Goal: Use online tool/utility: Use online tool/utility

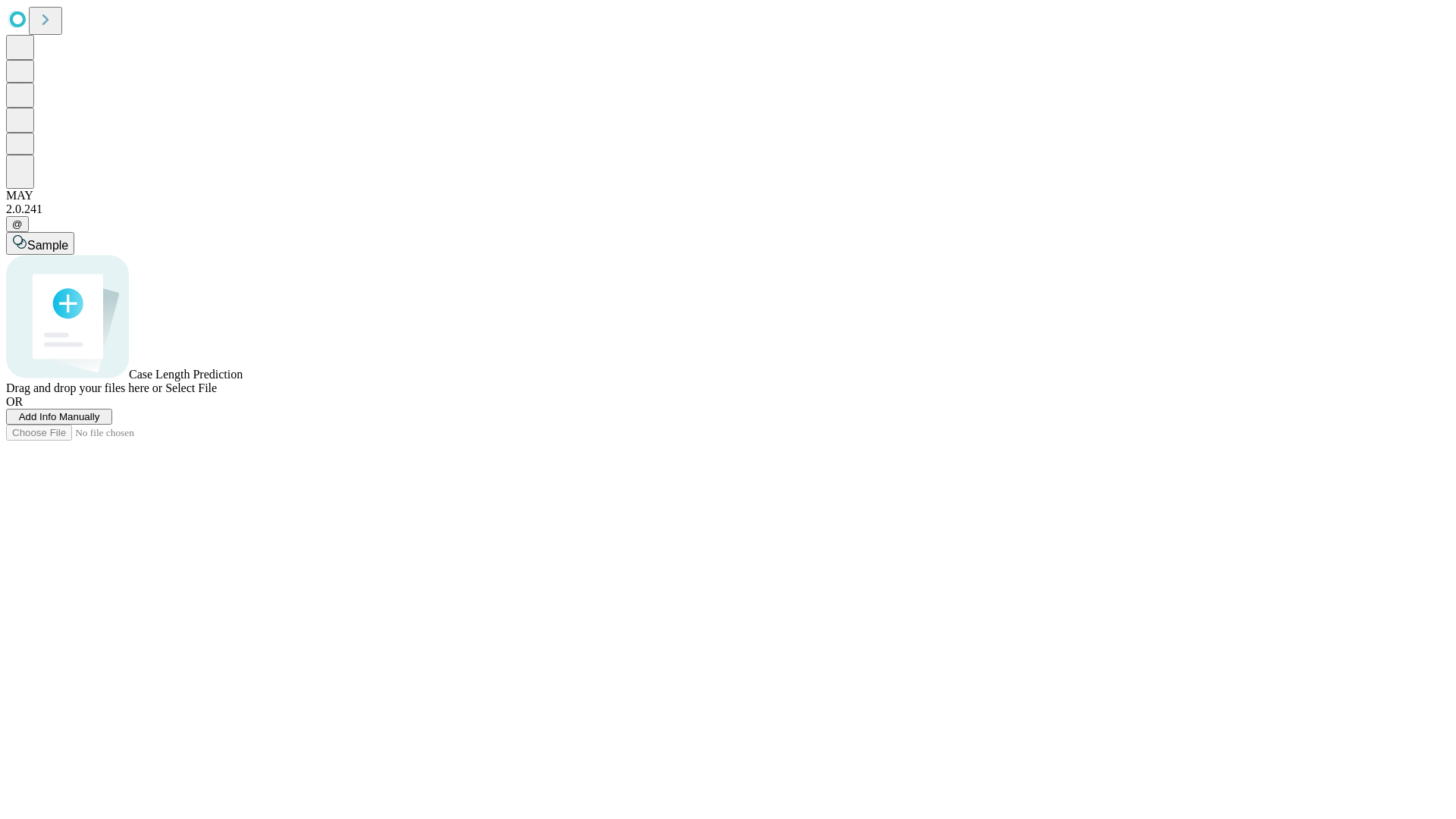
click at [217, 394] on span "Select File" at bounding box center [190, 388] width 51 height 13
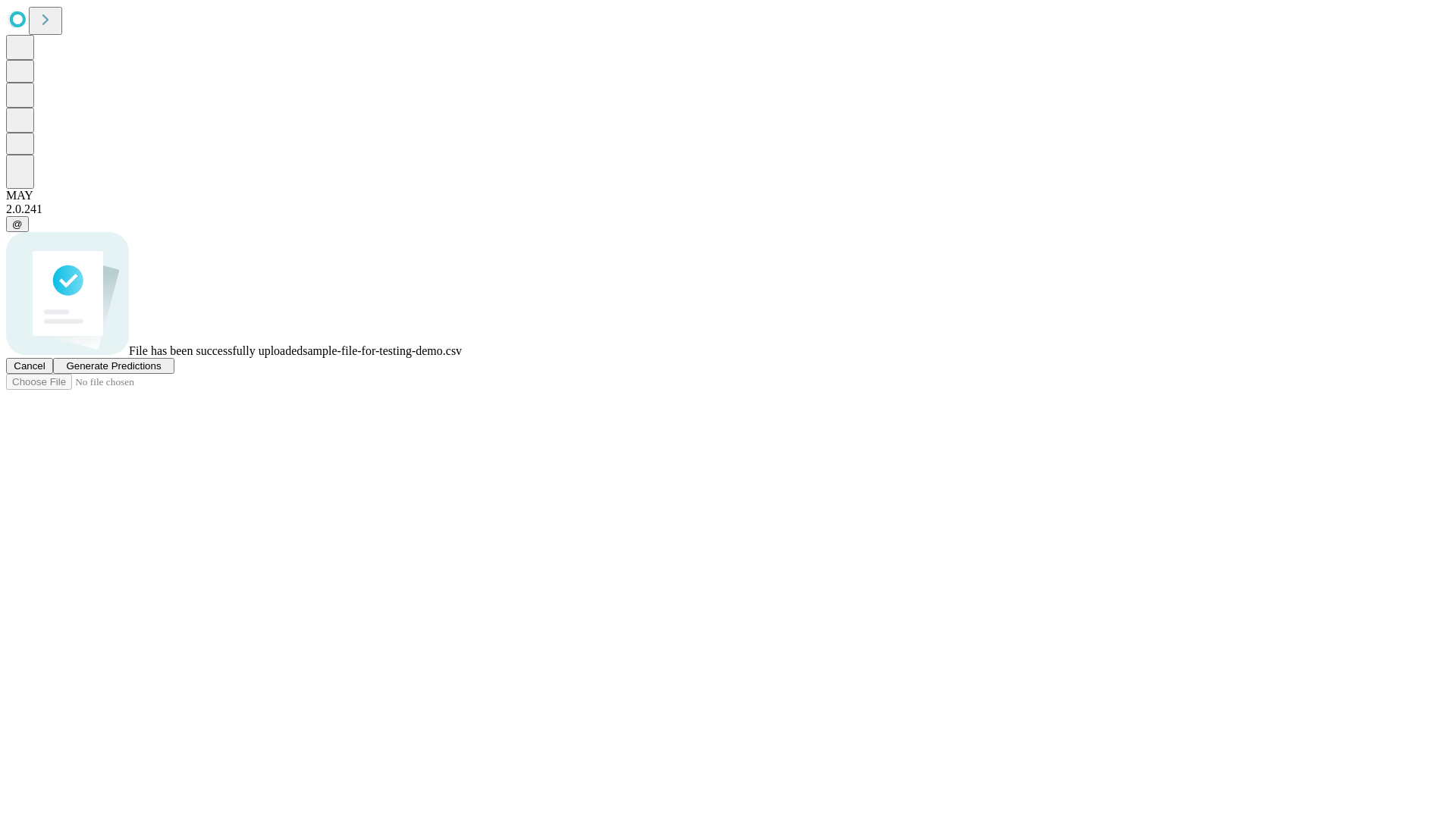
click at [161, 371] on span "Generate Predictions" at bounding box center [113, 366] width 95 height 11
